Goal: Information Seeking & Learning: Learn about a topic

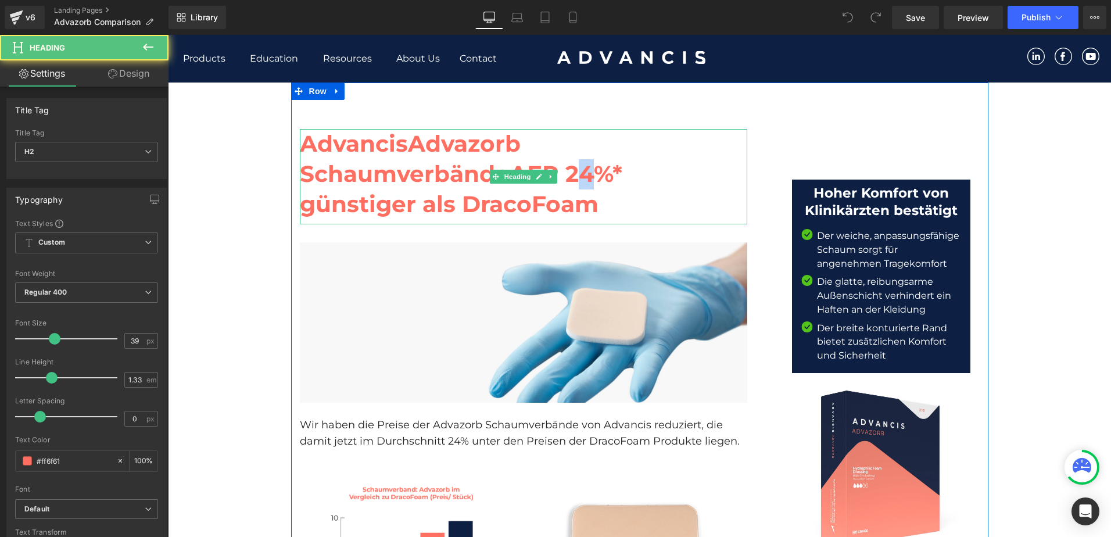
click at [583, 175] on strong "AEP 24%* günstiger als DracoFoam" at bounding box center [461, 189] width 323 height 58
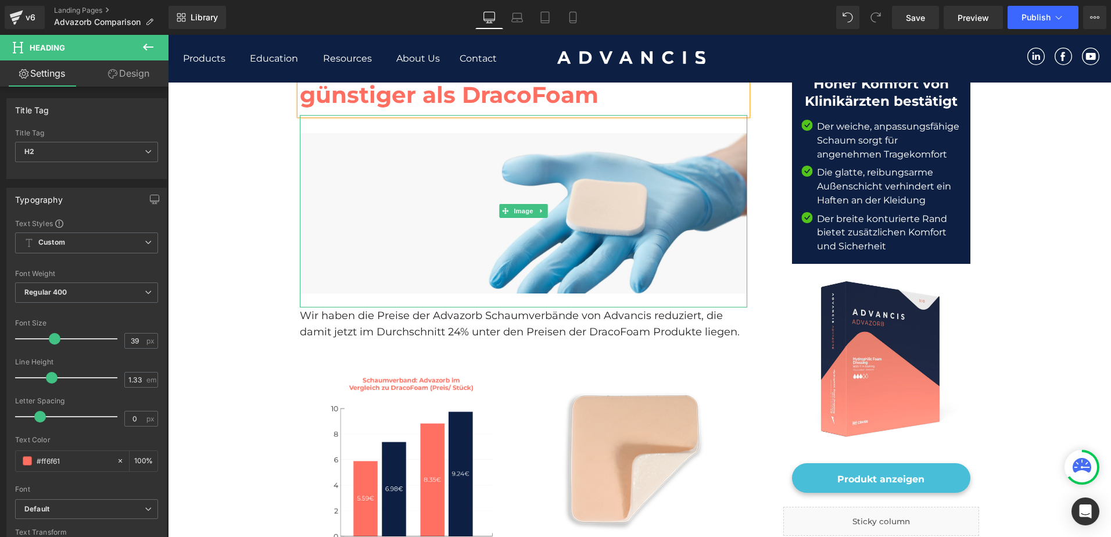
scroll to position [116, 0]
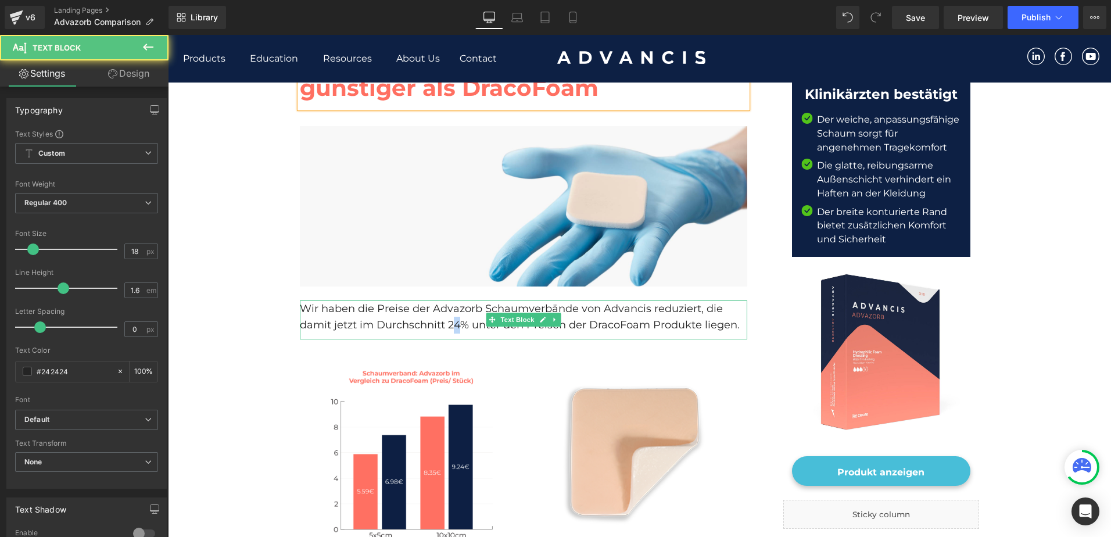
click at [450, 325] on p "Wir haben die Preise der Advazorb Schaumverbände von Advancis reduziert, die da…" at bounding box center [523, 317] width 447 height 34
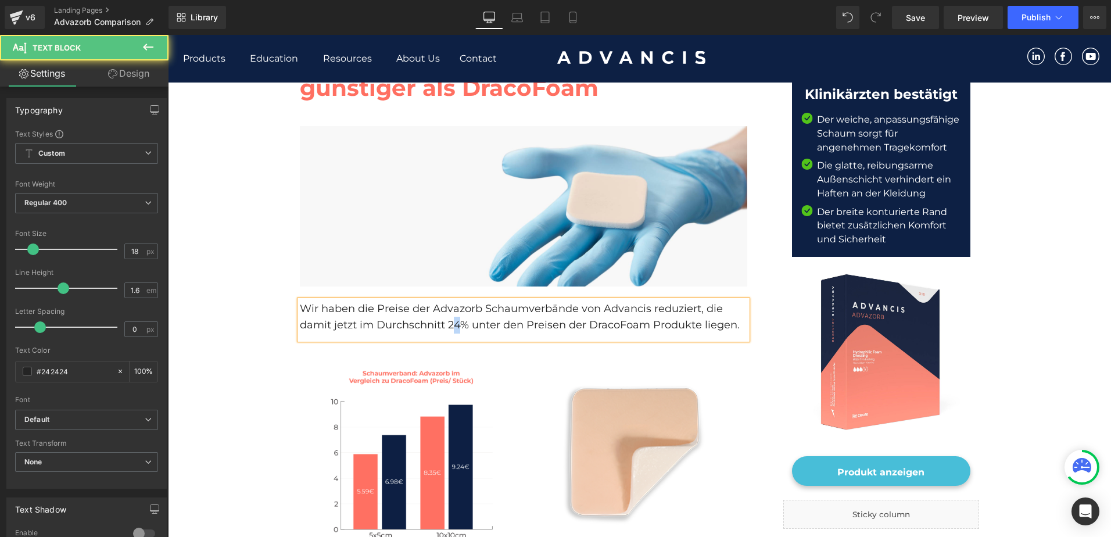
click at [454, 324] on p "Wir haben die Preise der Advazorb Schaumverbände von Advancis reduziert, die da…" at bounding box center [523, 317] width 447 height 34
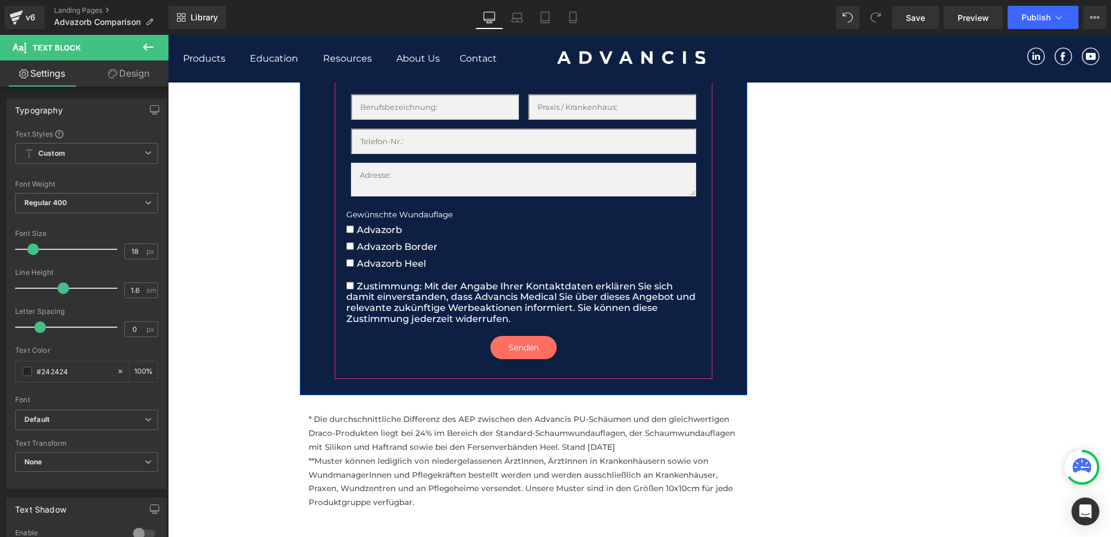
scroll to position [1860, 0]
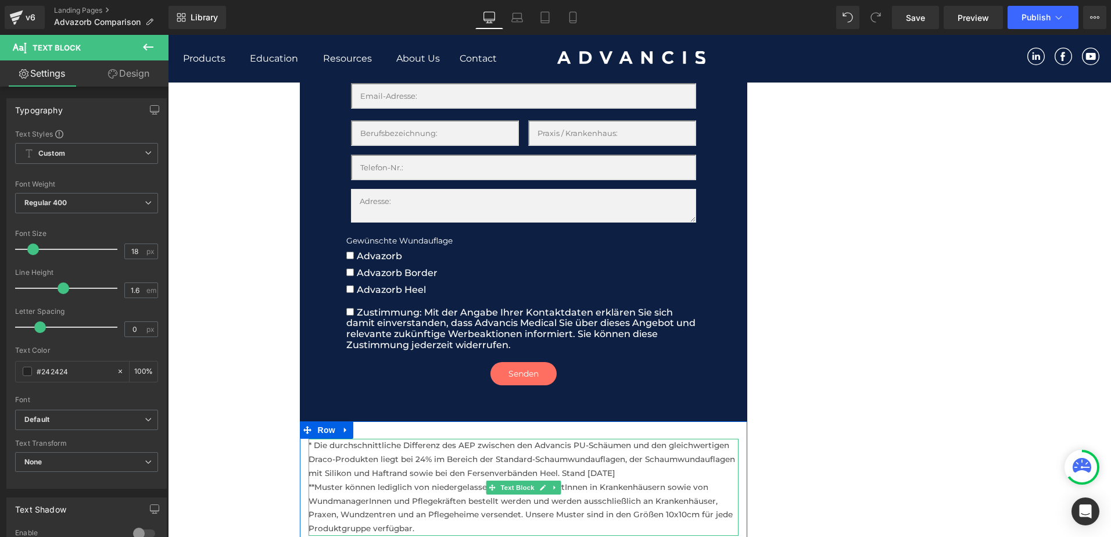
click at [593, 470] on p "* Die durchschnittliche Differenz des AEP zwischen den Advancis PU-Schäumen und…" at bounding box center [524, 459] width 430 height 41
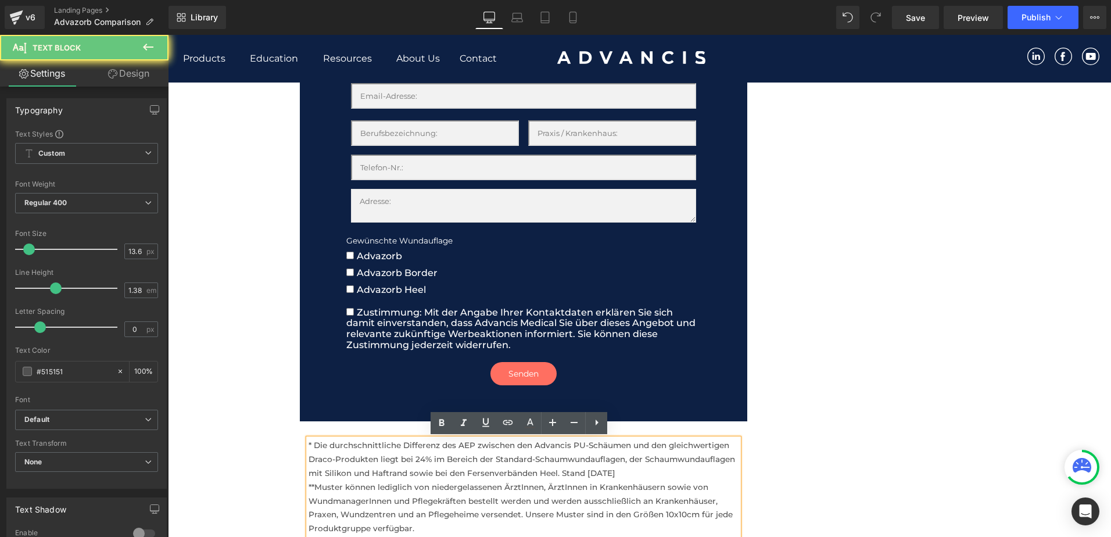
click at [593, 470] on p "* Die durchschnittliche Differenz des AEP zwischen den Advancis PU-Schäumen und…" at bounding box center [524, 459] width 430 height 41
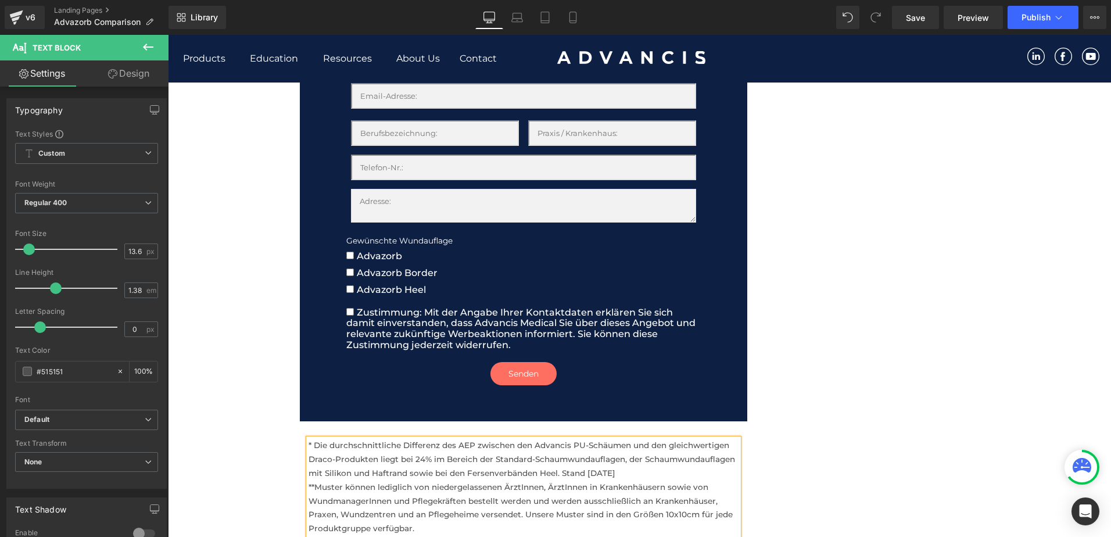
click at [420, 459] on p "* Die durchschnittliche Differenz des AEP zwischen den Advancis PU-Schäumen und…" at bounding box center [524, 459] width 430 height 41
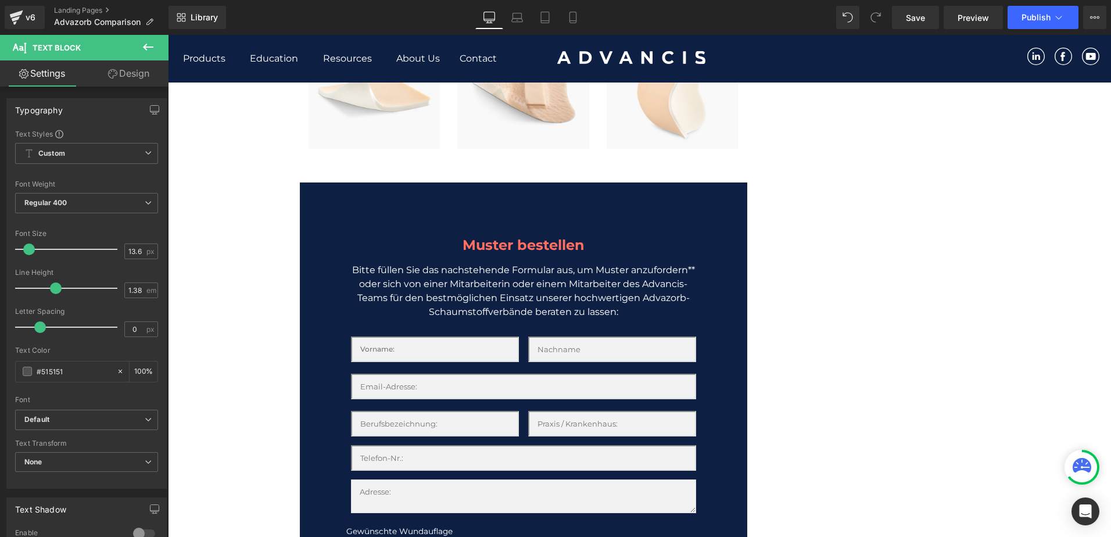
scroll to position [1918, 0]
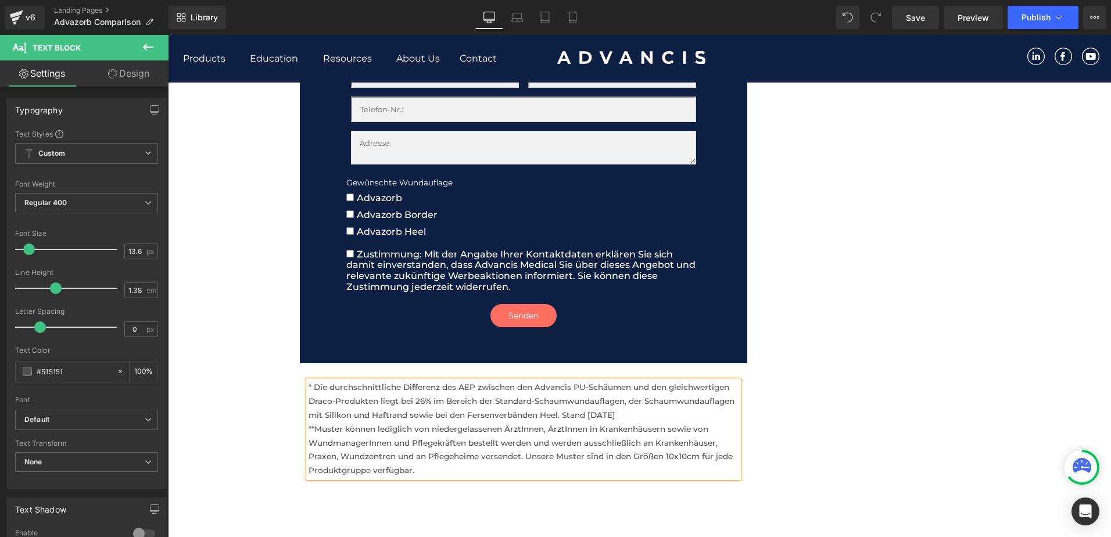
click at [312, 425] on p "**Muster können lediglich von niedergelassenen ÄrztInnen, ÄrztInnen in Krankenh…" at bounding box center [524, 450] width 430 height 55
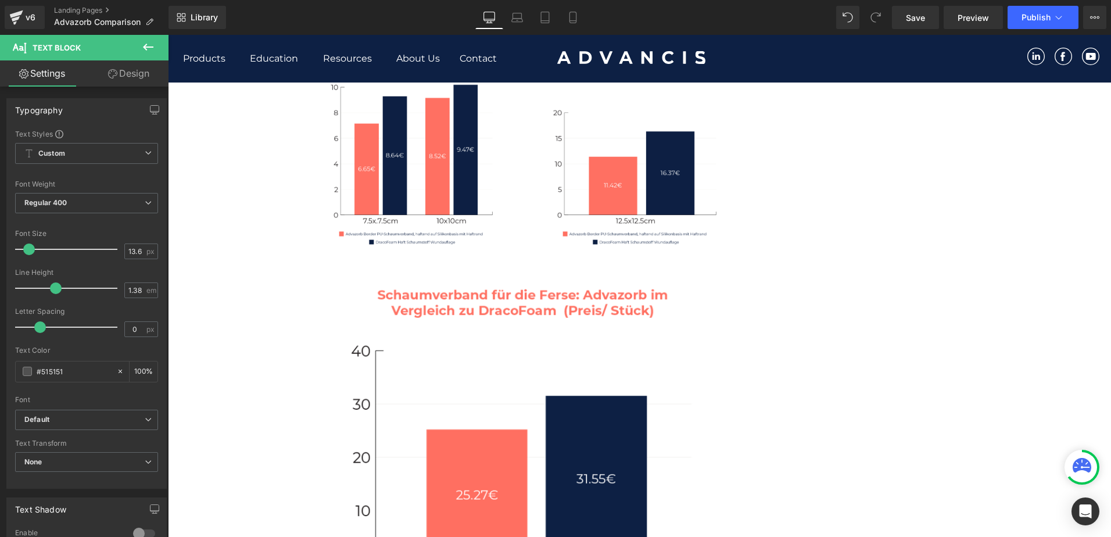
scroll to position [1104, 0]
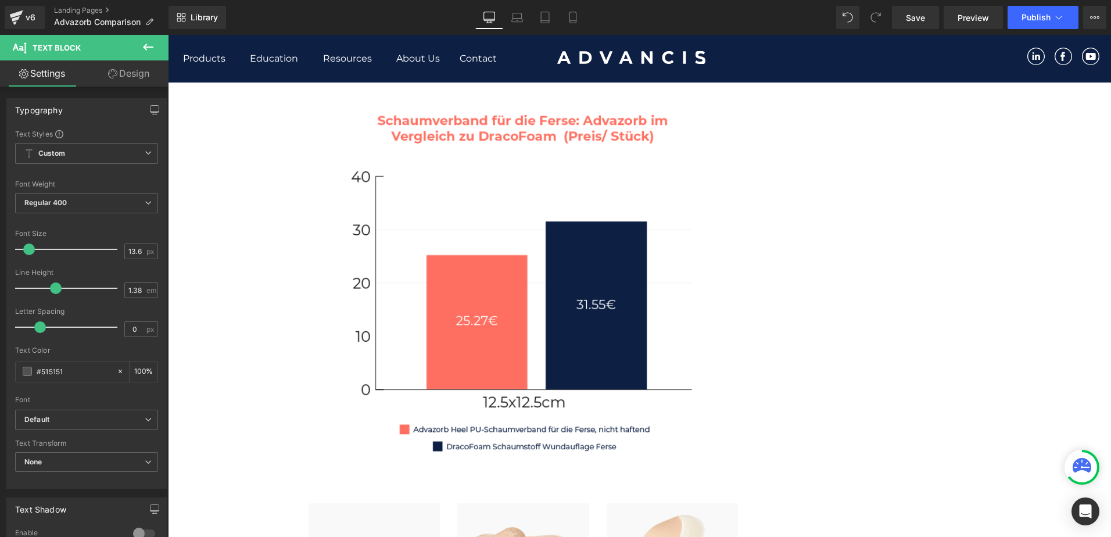
click at [878, 225] on div "Advancis Advazorb Schaumverbände AEP 26%* günstiger als DracoFoam Heading Image…" at bounding box center [639, 160] width 697 height 2365
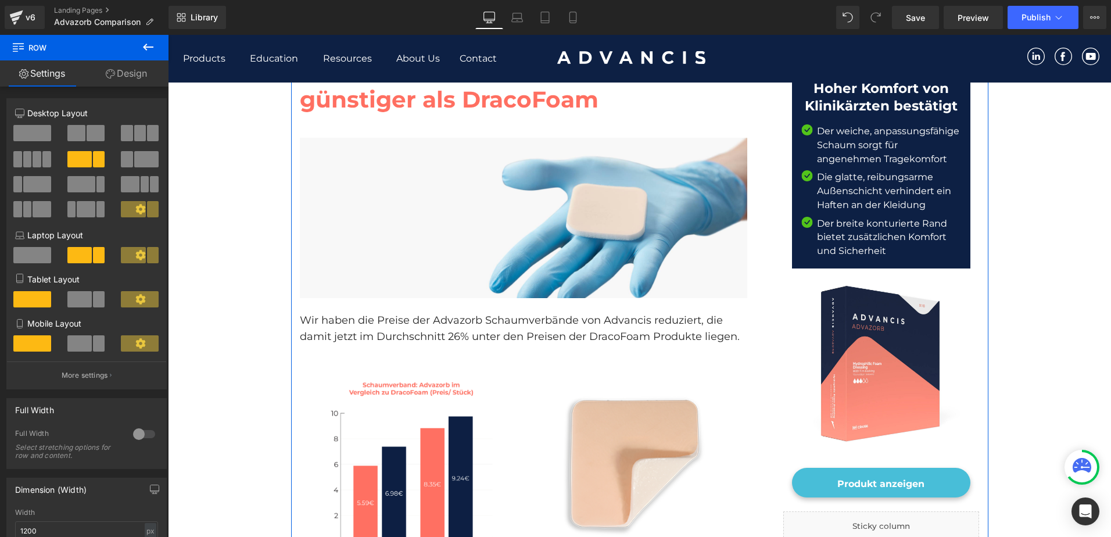
scroll to position [0, 0]
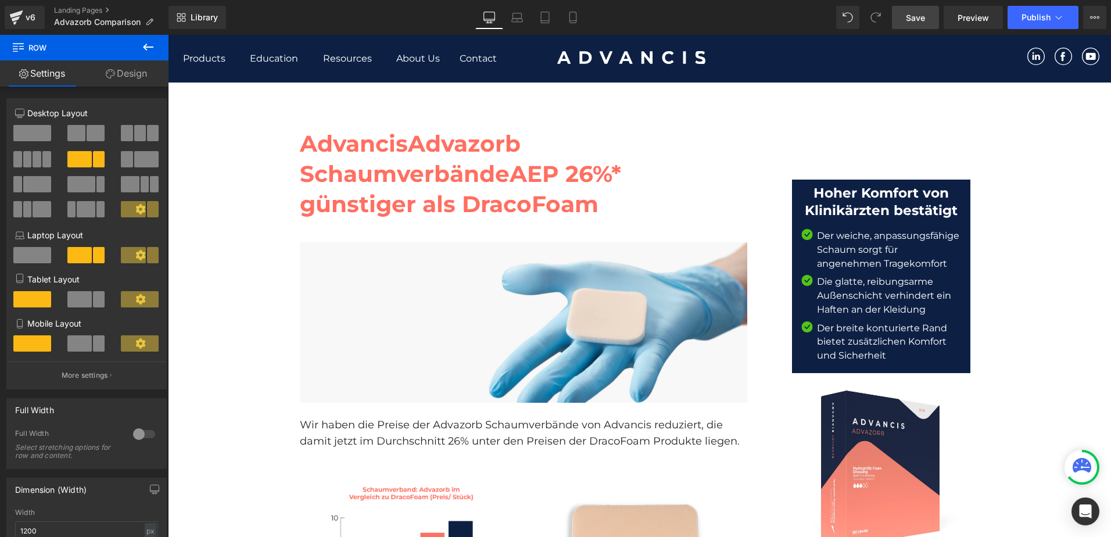
click at [914, 16] on span "Save" at bounding box center [915, 18] width 19 height 12
